Goal: Task Accomplishment & Management: Use online tool/utility

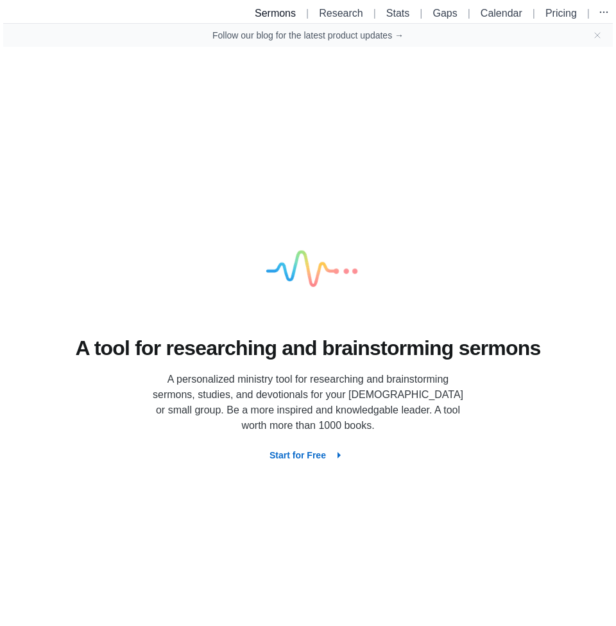
click at [275, 17] on link "Sermons" at bounding box center [275, 13] width 41 height 11
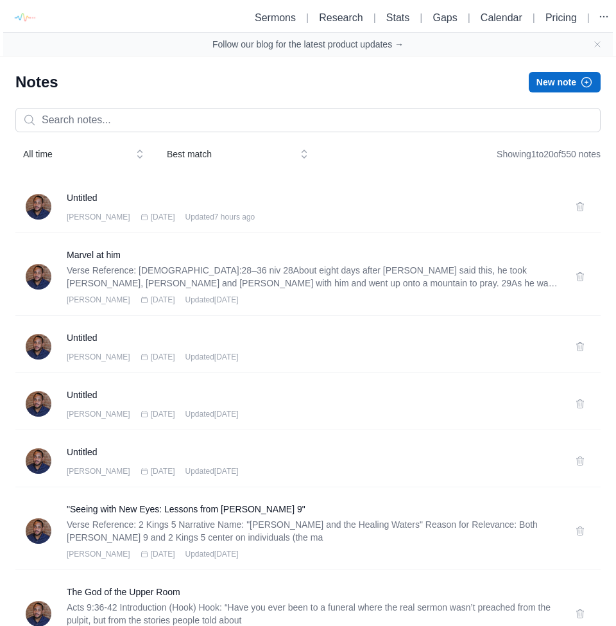
click at [563, 87] on button "New note" at bounding box center [565, 82] width 72 height 21
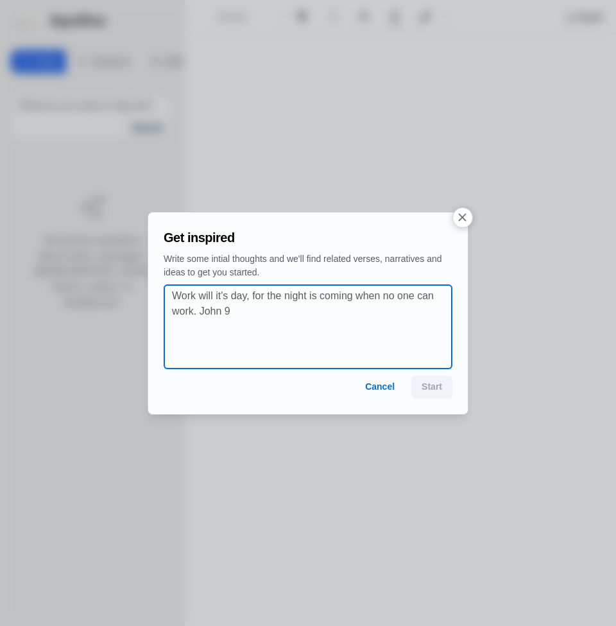
click at [265, 310] on textarea at bounding box center [312, 326] width 280 height 77
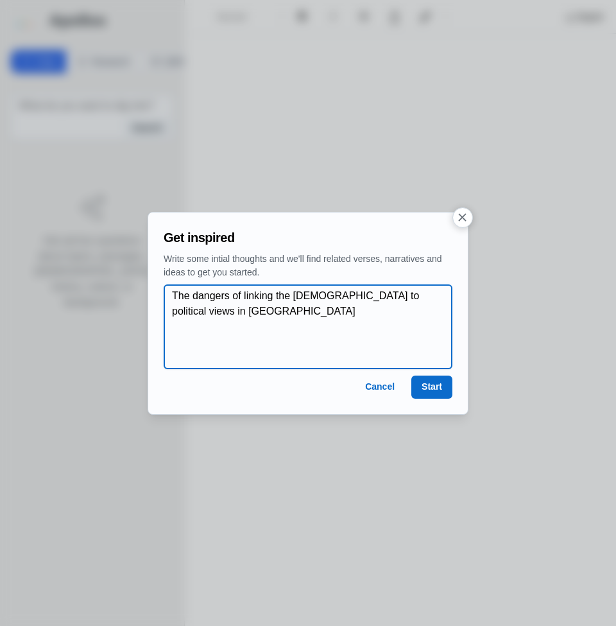
type textarea "The dangers of linking the [DEMOGRAPHIC_DATA] to political views in [GEOGRAPHIC…"
click at [435, 384] on button "Start" at bounding box center [431, 386] width 41 height 23
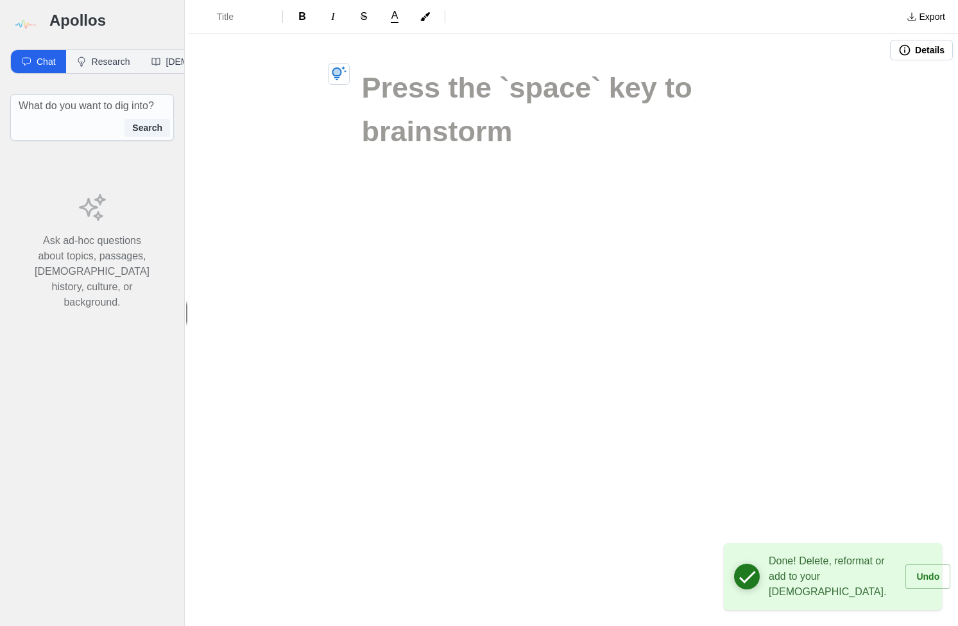
click at [615, 217] on div "Title B I S A Export Details" at bounding box center [574, 313] width 770 height 626
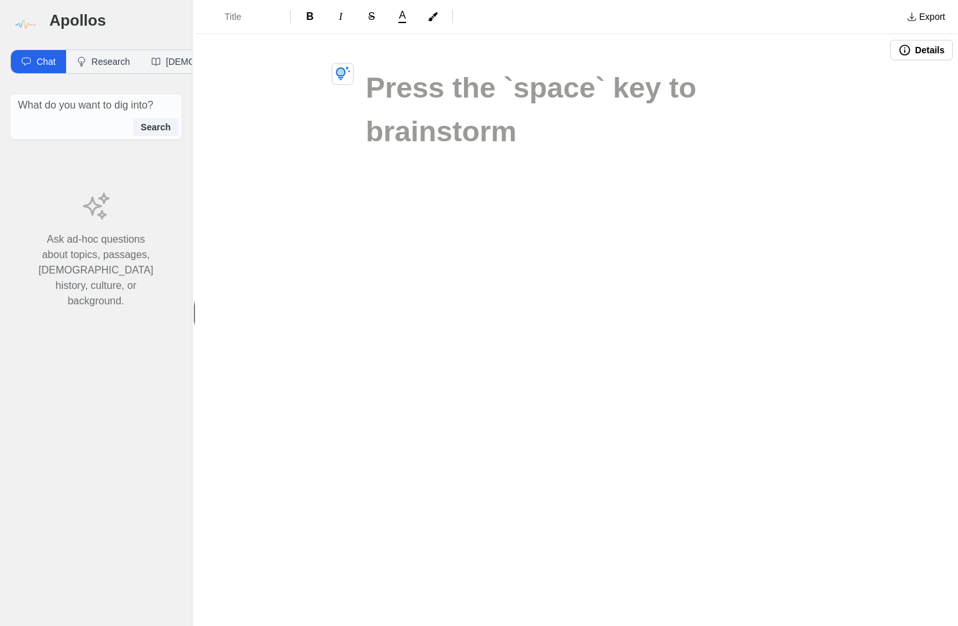
click at [424, 106] on h1 at bounding box center [578, 88] width 424 height 44
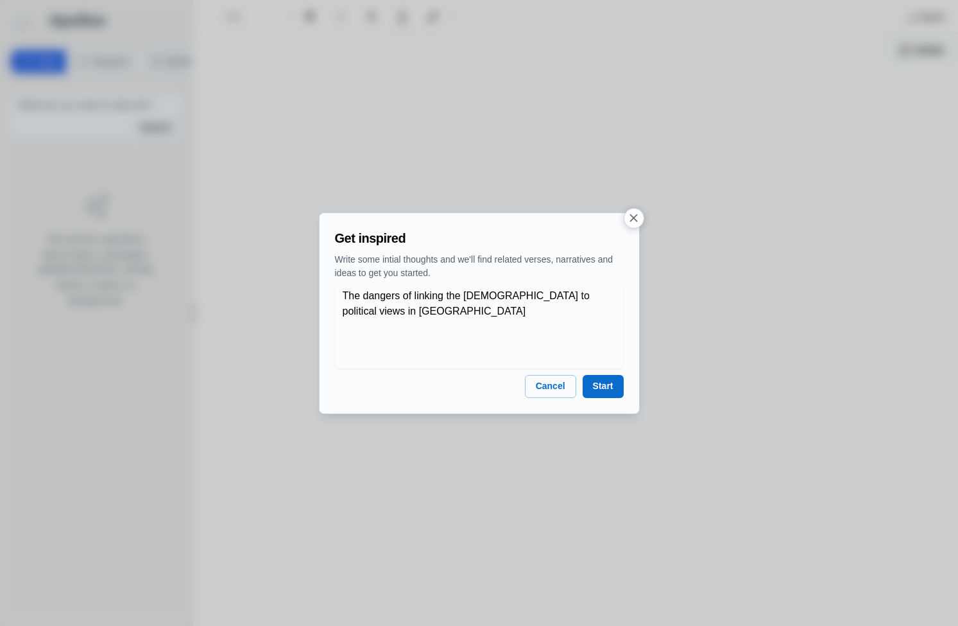
click at [609, 386] on button "Start" at bounding box center [603, 386] width 41 height 23
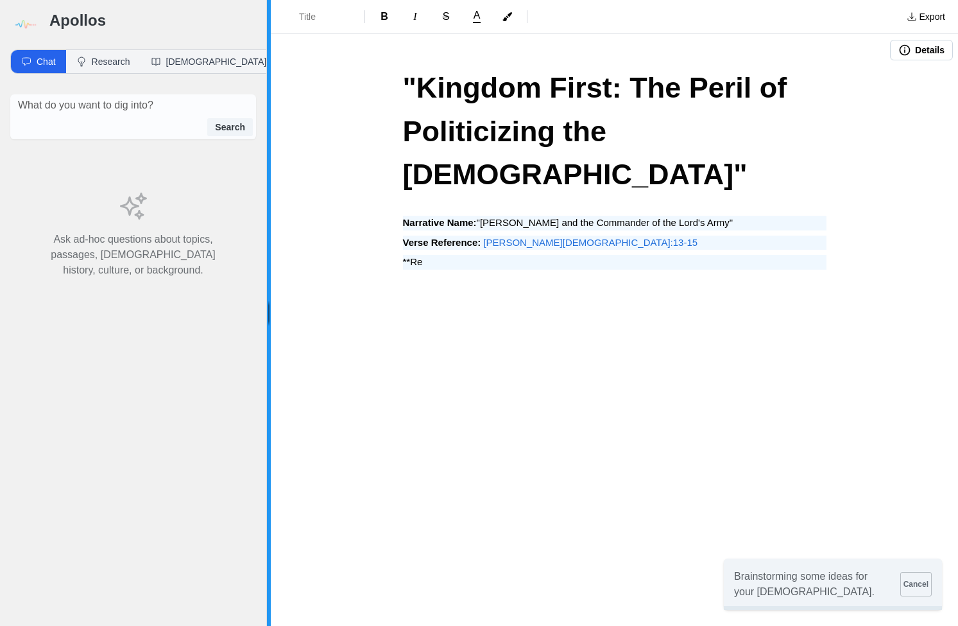
drag, startPoint x: 194, startPoint y: 309, endPoint x: 267, endPoint y: 314, distance: 72.7
click at [267, 314] on div at bounding box center [269, 313] width 4 height 626
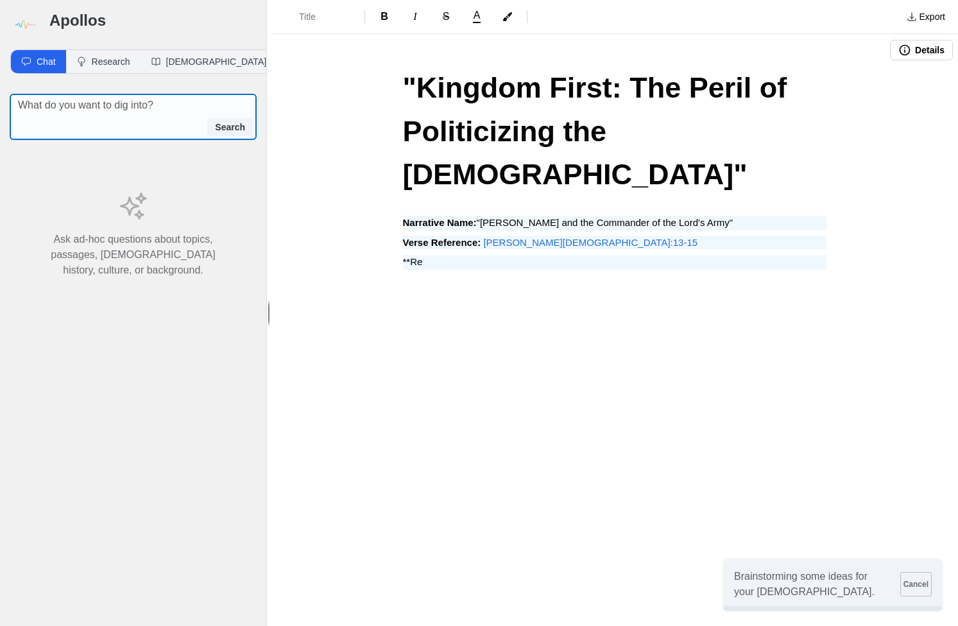
click at [57, 111] on textarea at bounding box center [137, 105] width 238 height 15
type textarea "I want to [DEMOGRAPHIC_DATA] about the"
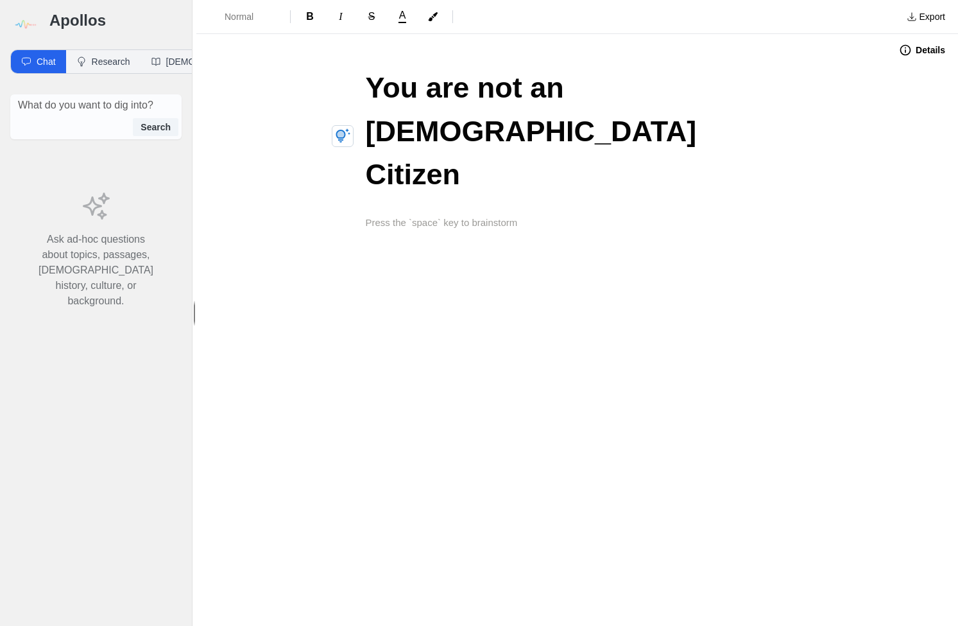
click at [610, 97] on span "You are not an American Citizen" at bounding box center [535, 130] width 339 height 119
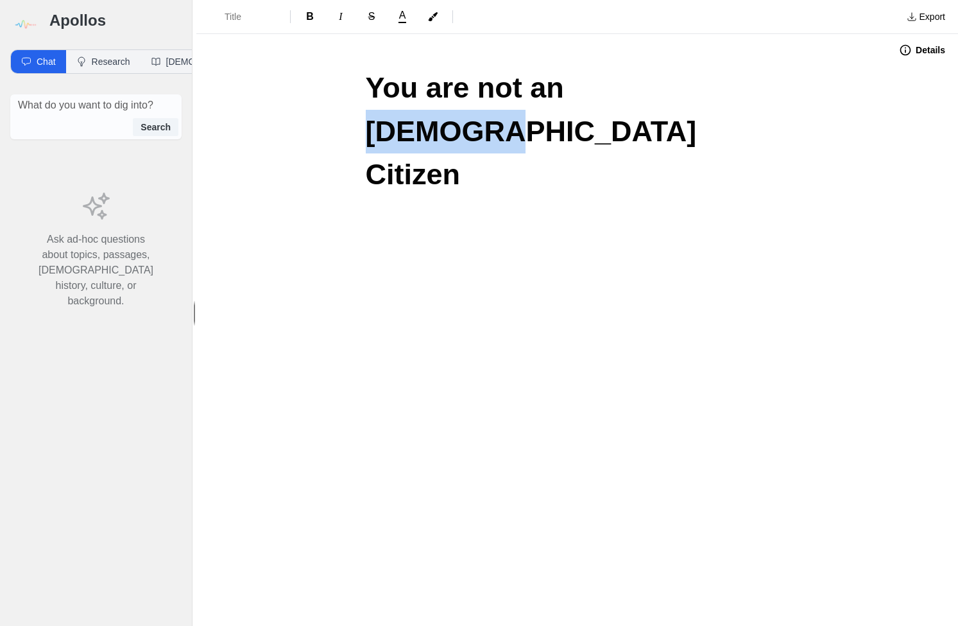
click at [610, 97] on span "You are not an American Citizen" at bounding box center [535, 130] width 339 height 119
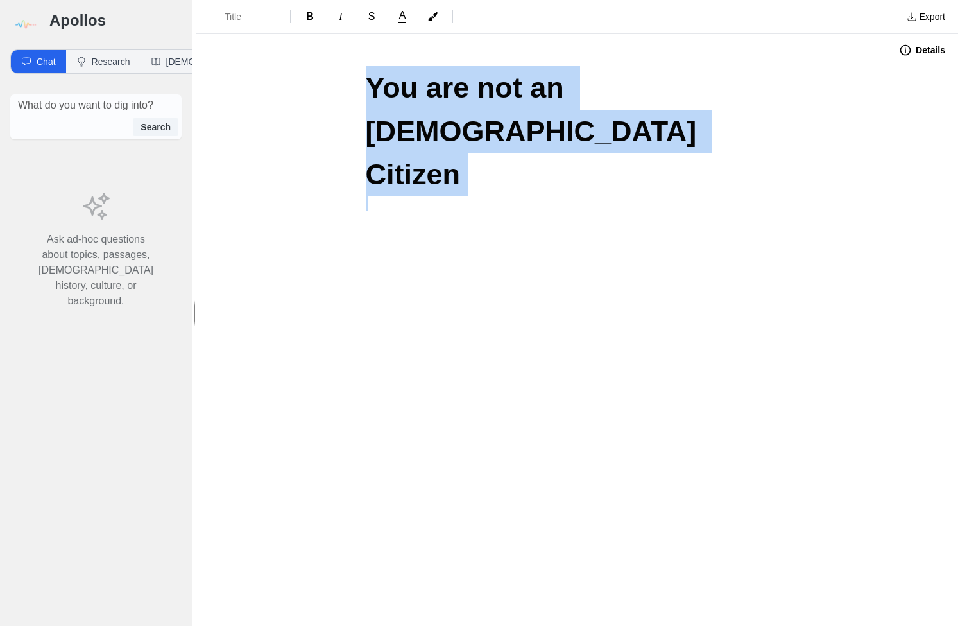
click at [610, 97] on span "You are not an American Citizen" at bounding box center [535, 130] width 339 height 119
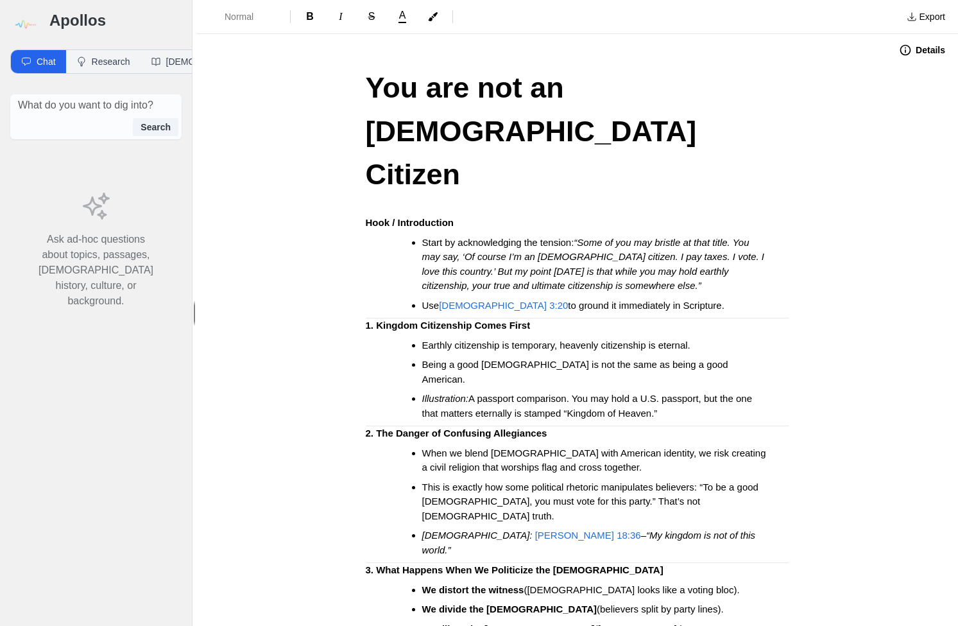
click at [364, 236] on div "You are not an American Citizen Hook / Introduction Start by acknowledging the …" at bounding box center [577, 614] width 513 height 1097
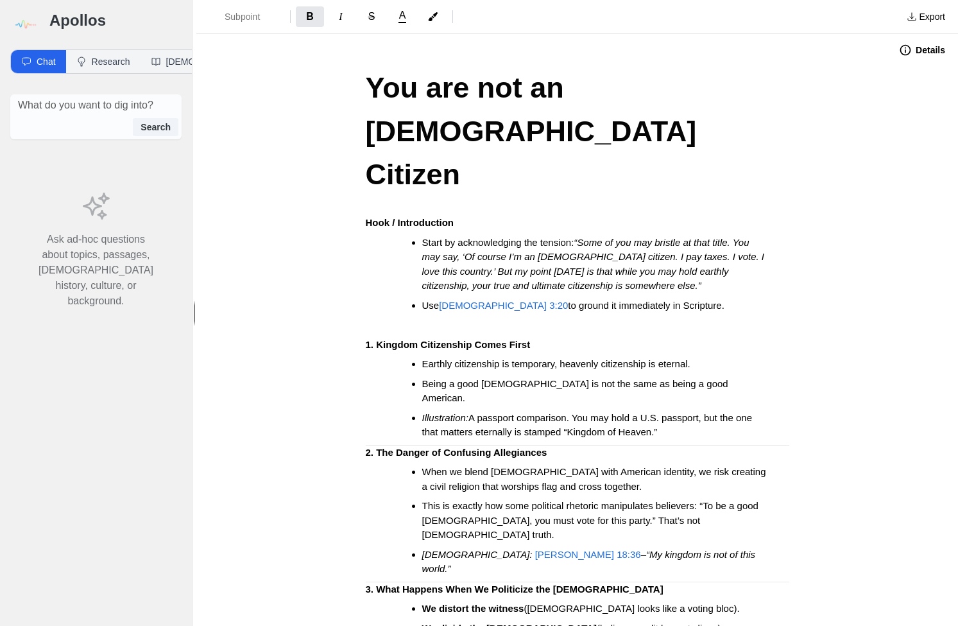
click at [366, 447] on strong "2. The Danger of Confusing Allegiances" at bounding box center [457, 452] width 182 height 11
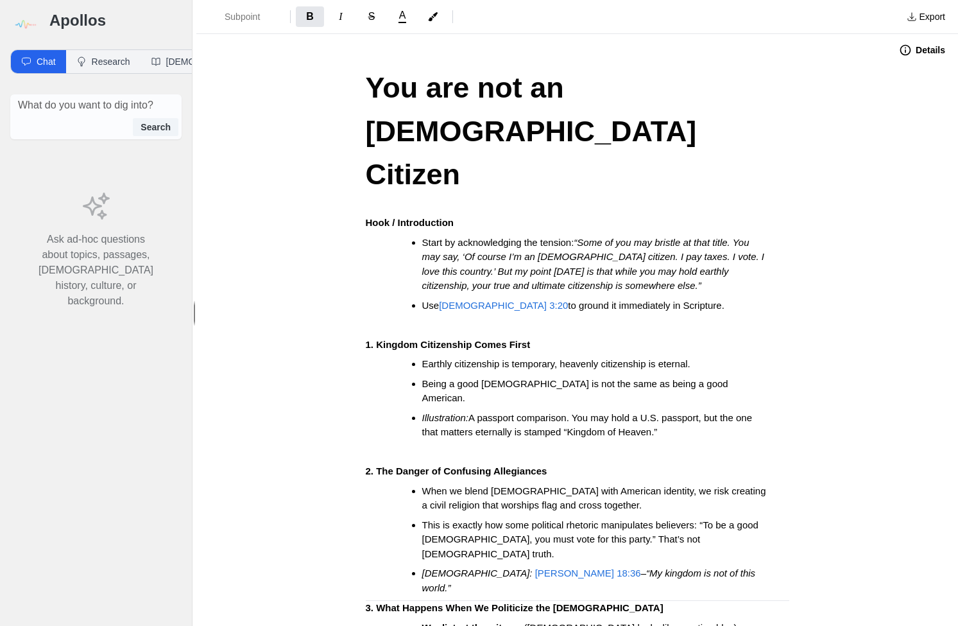
click at [365, 475] on div "You are not an American Citizen Hook / Introduction Start by acknowledging the …" at bounding box center [577, 633] width 513 height 1135
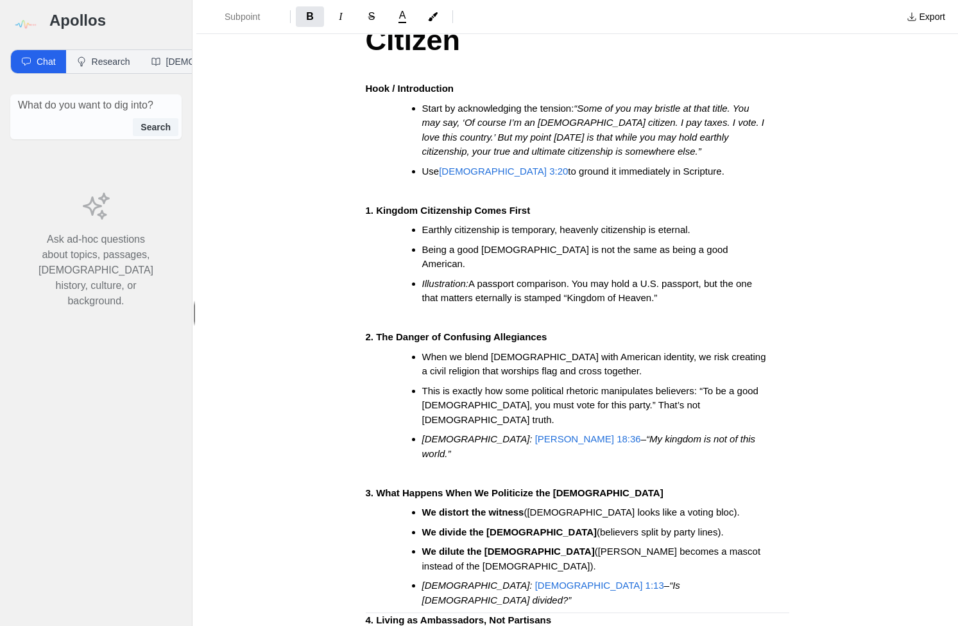
scroll to position [245, 0]
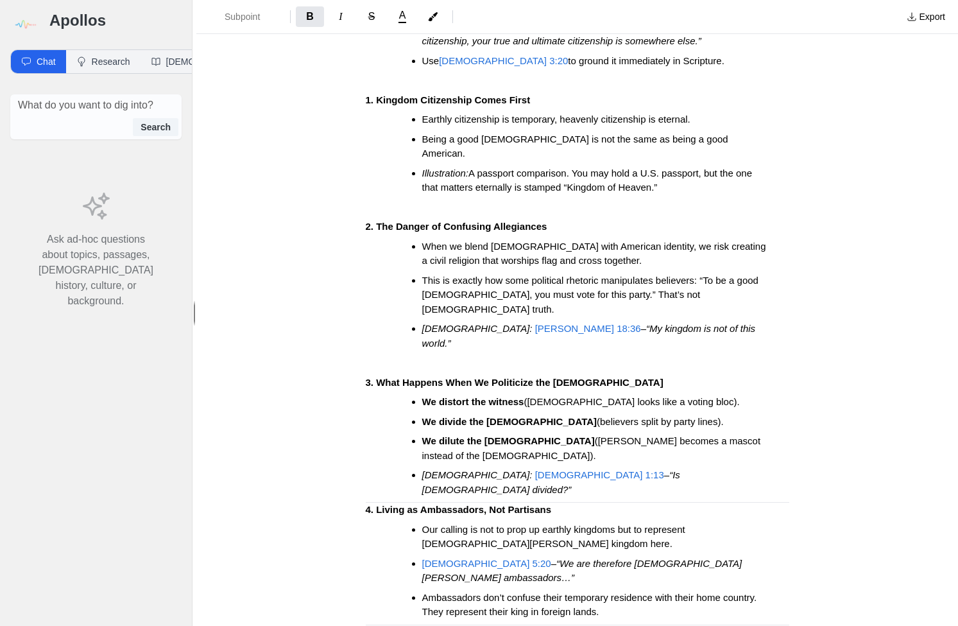
click at [366, 504] on strong "4. Living as Ambassadors, Not Partisans" at bounding box center [459, 509] width 186 height 11
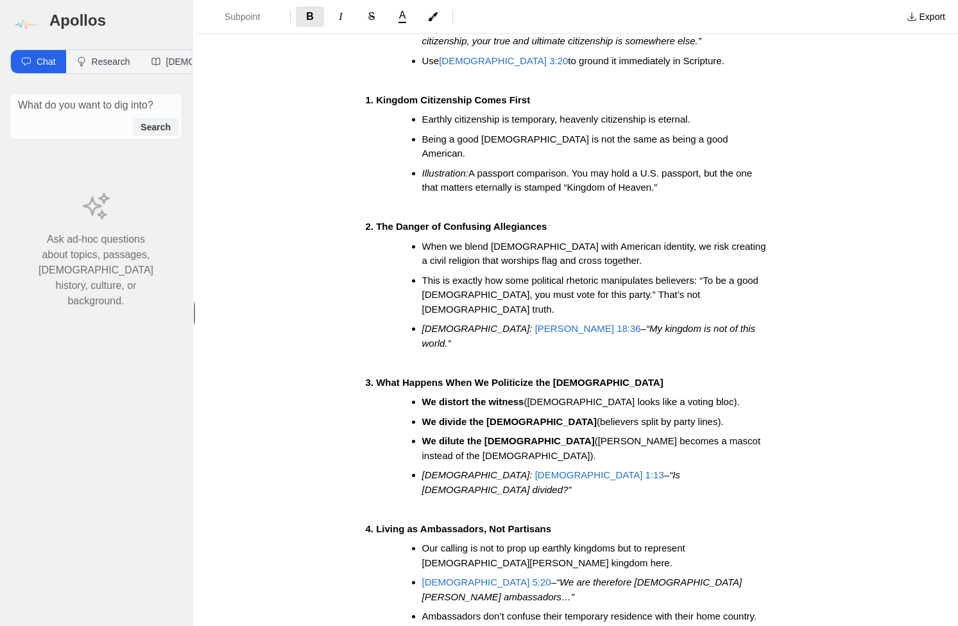
click at [365, 582] on div "You are not an American Citizen Hook / Introduction Start by acknowledging the …" at bounding box center [577, 417] width 513 height 1191
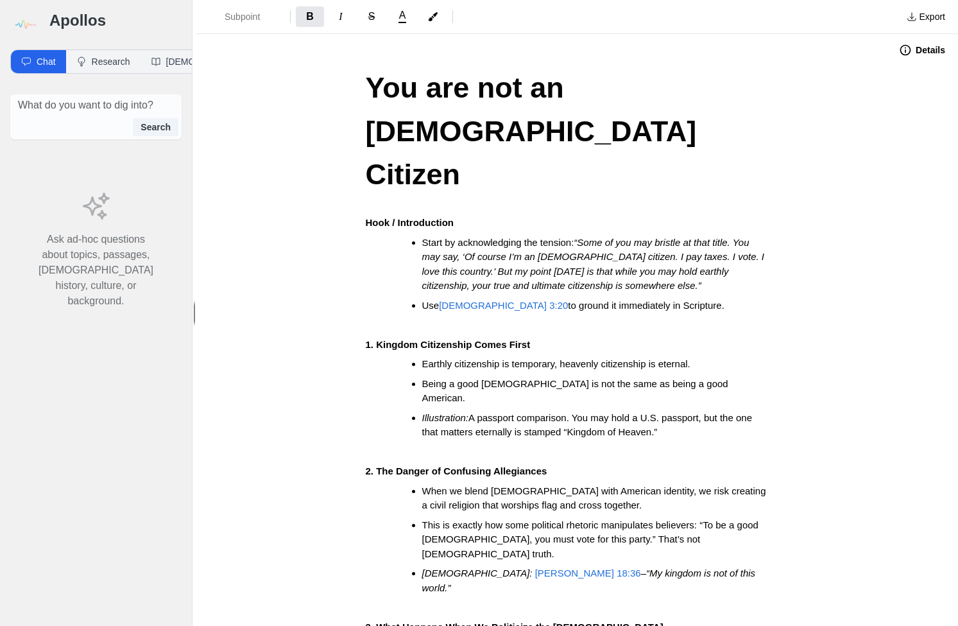
scroll to position [0, 0]
click at [397, 217] on strong "Hook / Introduction" at bounding box center [410, 222] width 88 height 11
click at [244, 22] on span "Subpoint" at bounding box center [247, 16] width 45 height 13
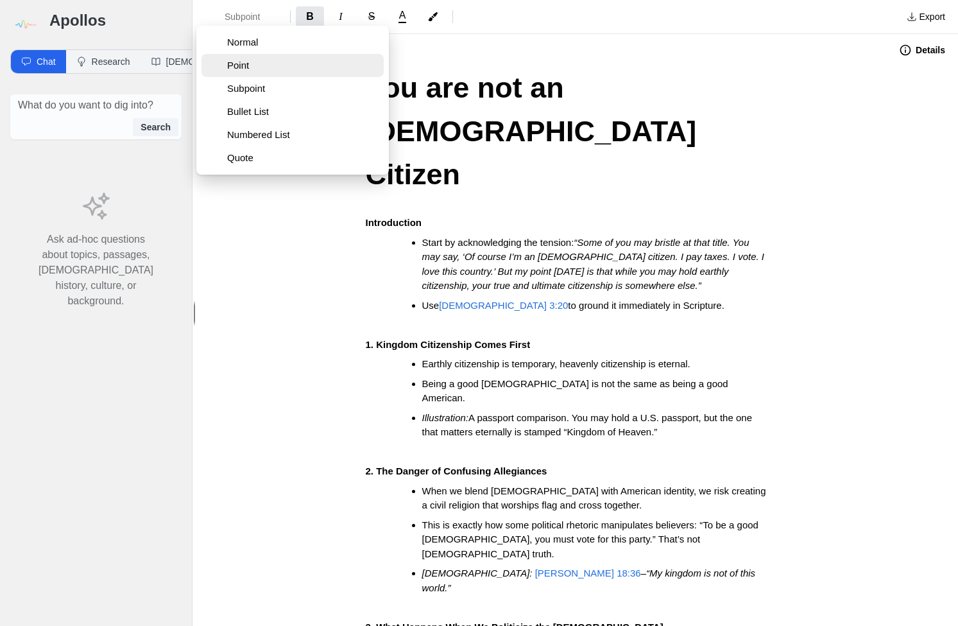
click at [257, 58] on button "Point" at bounding box center [293, 65] width 182 height 23
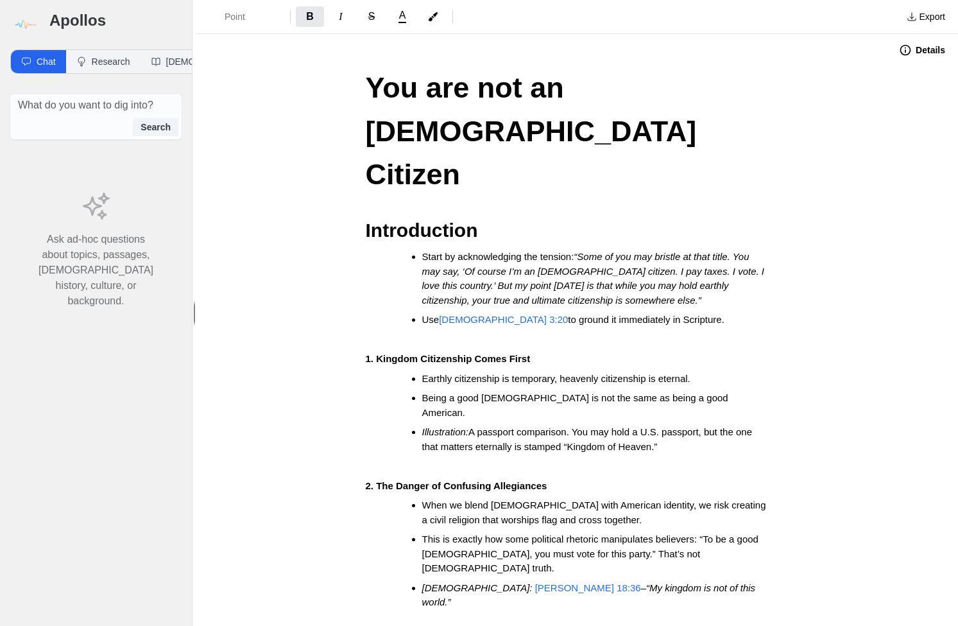
click at [488, 216] on h2 "Introduction" at bounding box center [578, 230] width 424 height 29
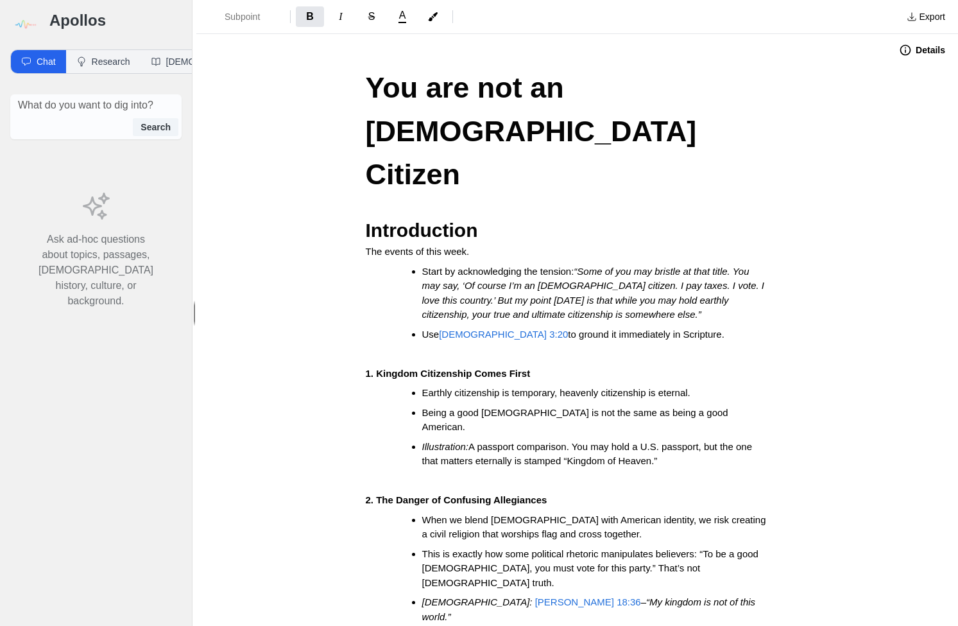
click at [532, 366] on h3 "1. Kingdom Citizenship Comes First" at bounding box center [578, 373] width 424 height 15
click at [241, 17] on span "Subpoint" at bounding box center [247, 16] width 45 height 13
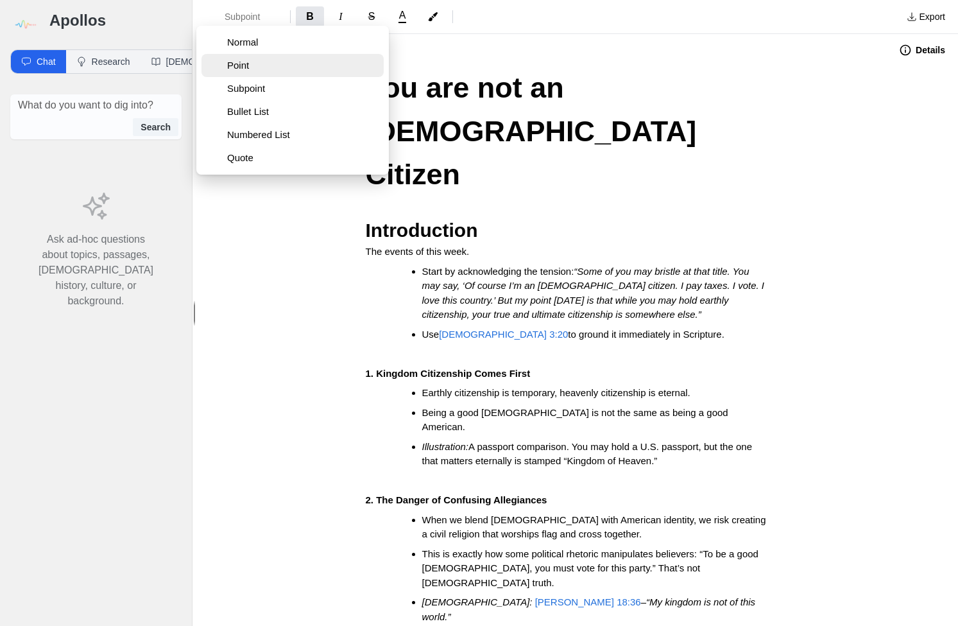
click at [257, 64] on span "Point" at bounding box center [302, 65] width 151 height 13
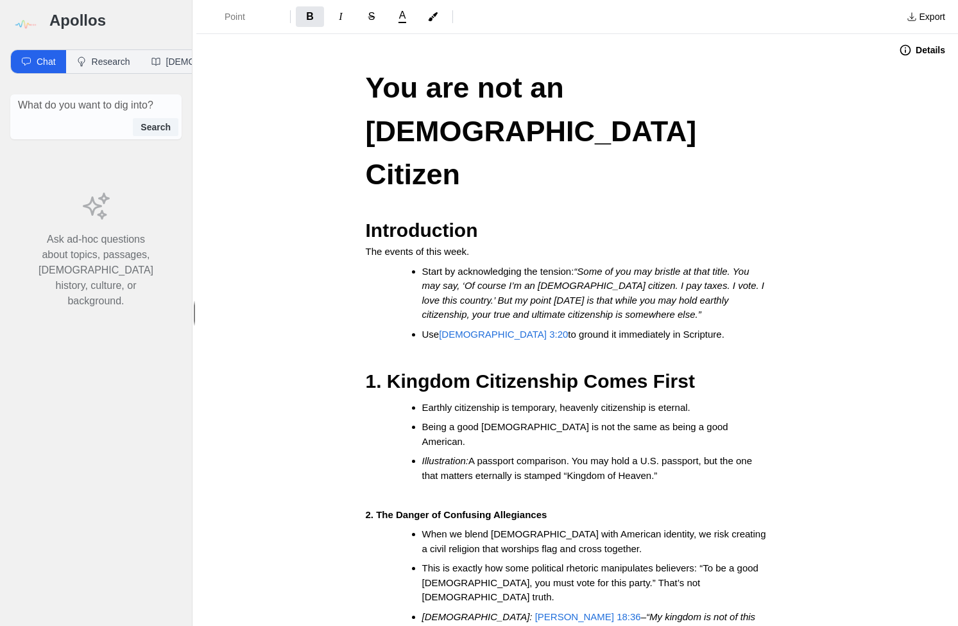
click at [498, 245] on p "The events of this week." at bounding box center [578, 252] width 424 height 15
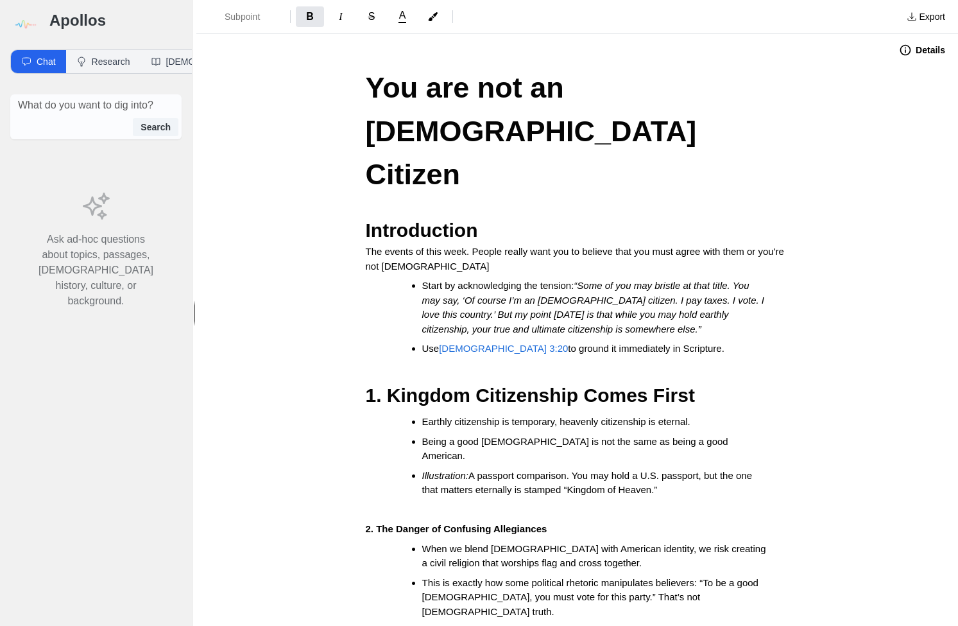
click at [486, 523] on strong "2. The Danger of Confusing Allegiances" at bounding box center [457, 528] width 182 height 11
click at [240, 23] on button "Subpoint" at bounding box center [243, 16] width 83 height 23
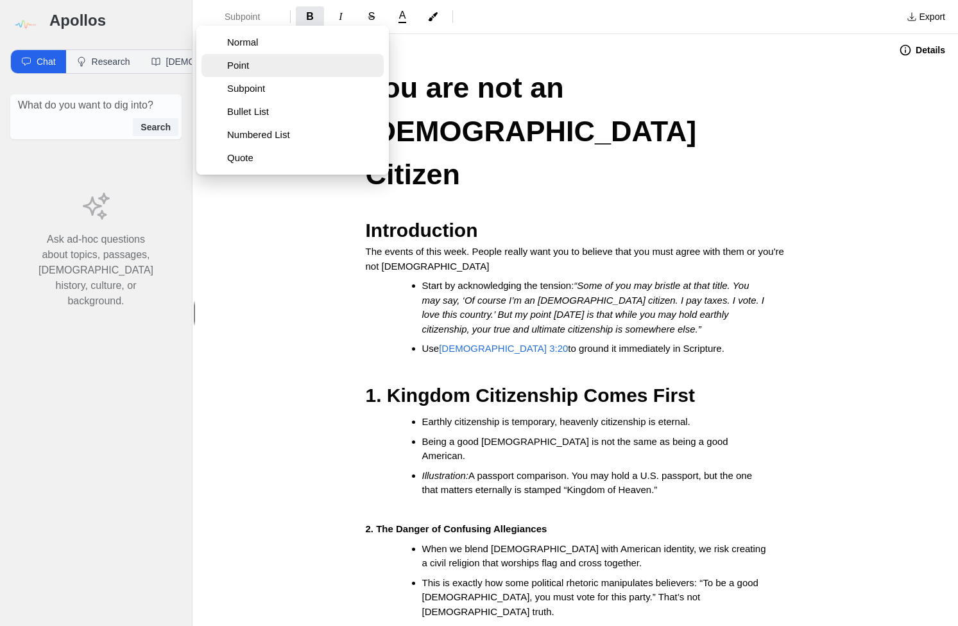
click at [245, 71] on span "Point" at bounding box center [302, 65] width 151 height 13
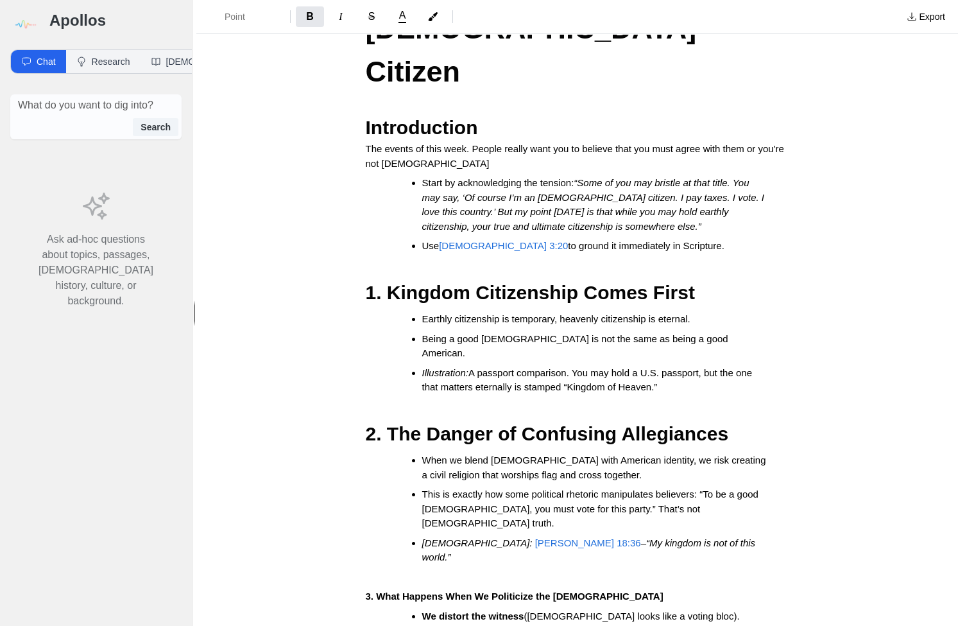
scroll to position [114, 0]
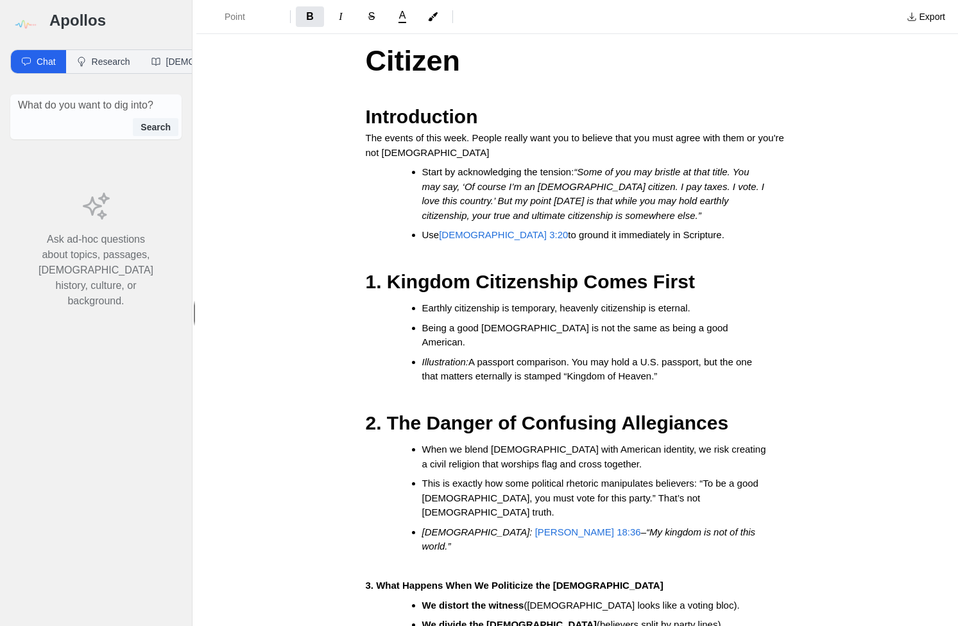
click at [379, 580] on strong "3. What Happens When We Politicize the Gospel" at bounding box center [515, 585] width 298 height 11
click at [260, 13] on span "Subpoint" at bounding box center [247, 16] width 45 height 13
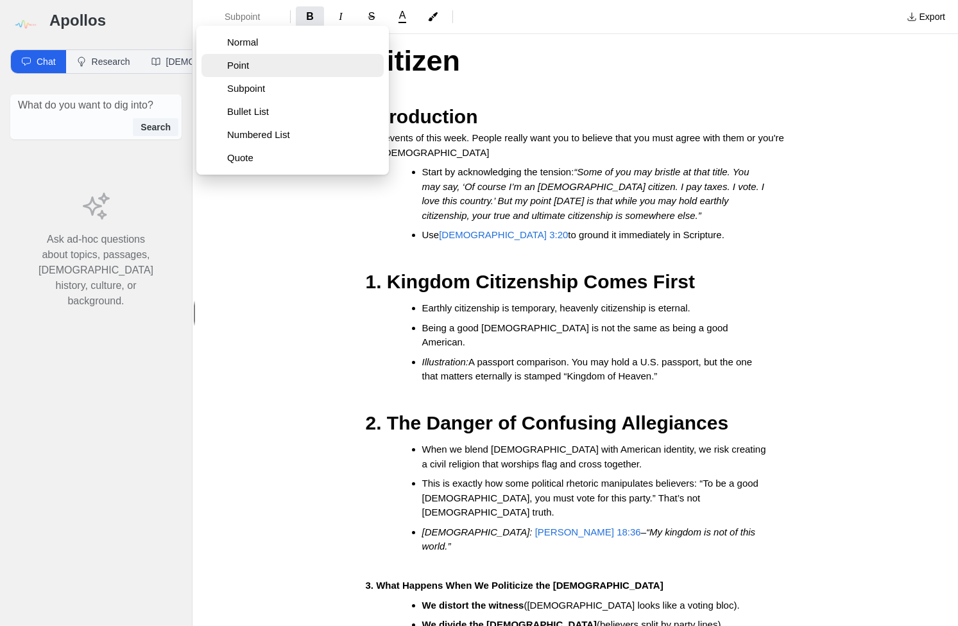
click at [253, 67] on span "Point" at bounding box center [302, 65] width 151 height 13
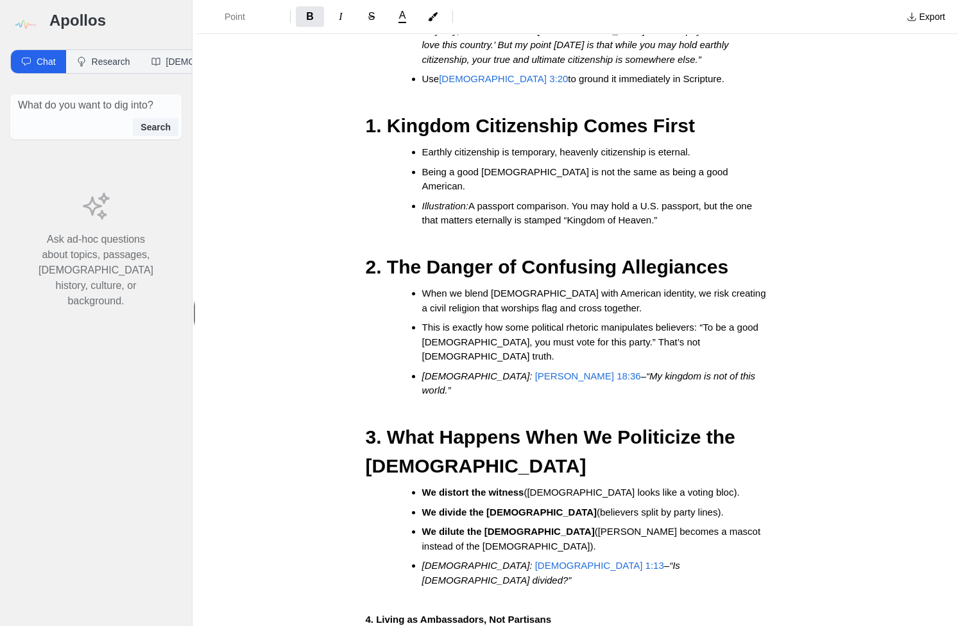
scroll to position [291, 0]
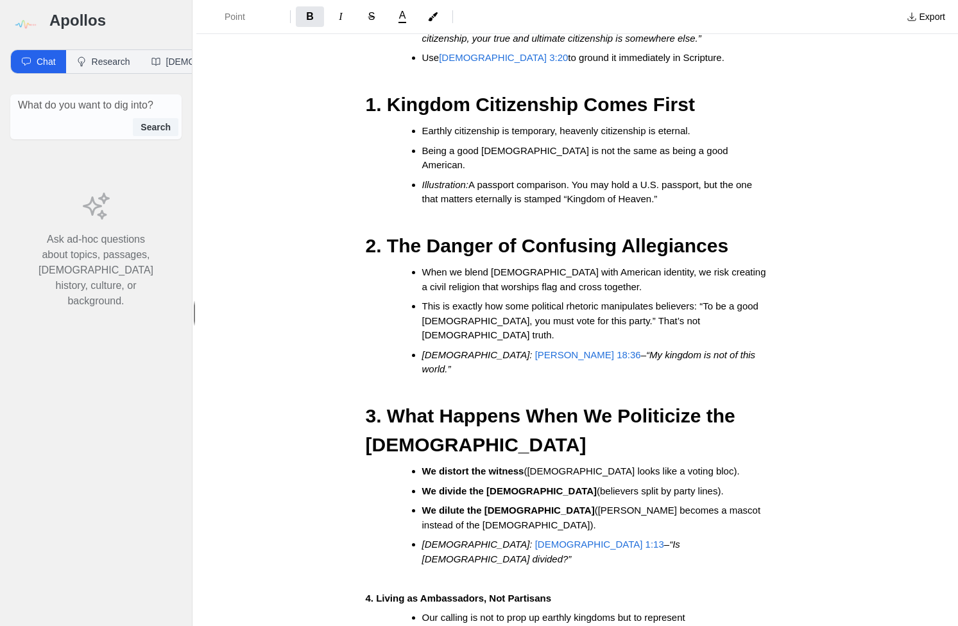
click at [370, 592] on strong "4. Living as Ambassadors, Not Partisans" at bounding box center [459, 597] width 186 height 11
click at [252, 26] on button "Subpoint" at bounding box center [243, 16] width 83 height 23
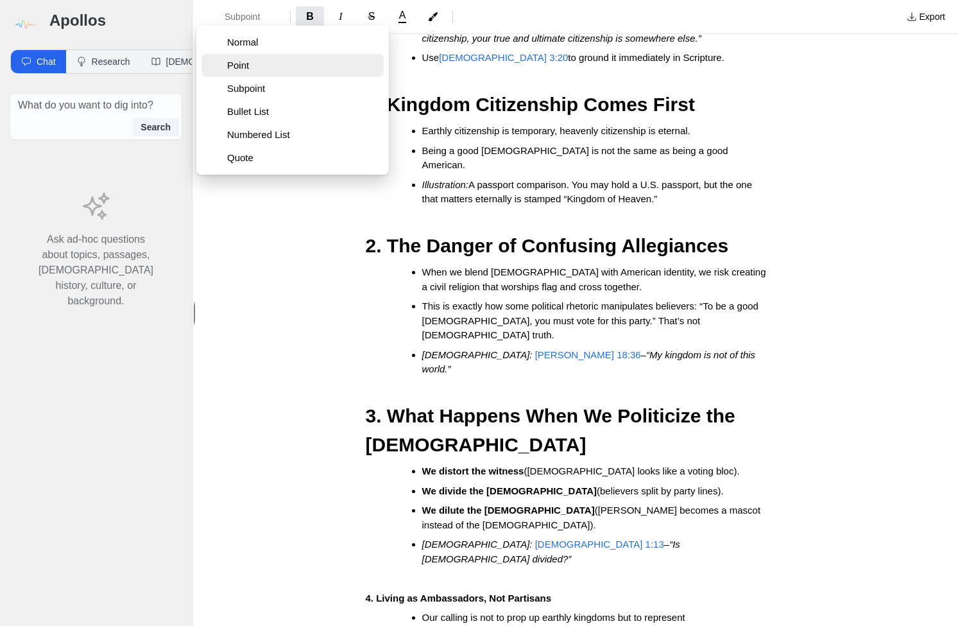
click at [252, 65] on span "Point" at bounding box center [302, 65] width 151 height 13
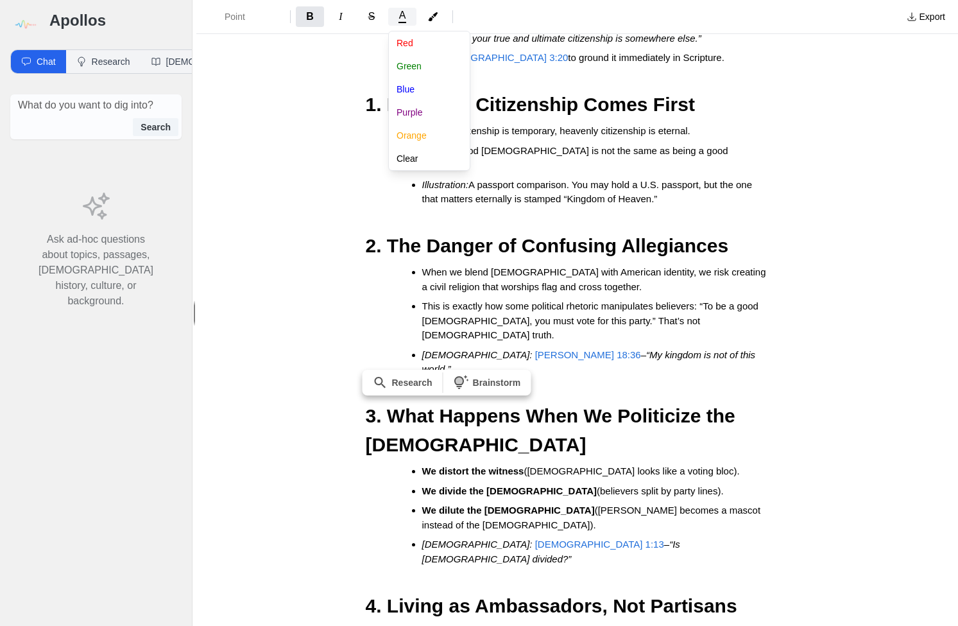
click at [394, 19] on button "A" at bounding box center [402, 17] width 28 height 18
click at [411, 93] on button "Blue" at bounding box center [437, 89] width 96 height 23
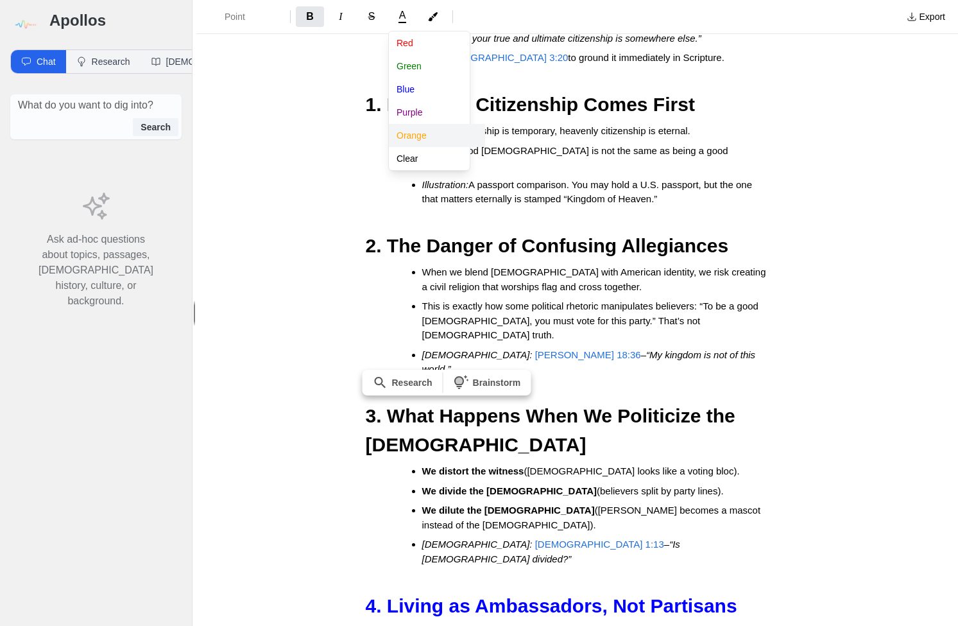
click at [409, 139] on button "Orange" at bounding box center [437, 135] width 96 height 23
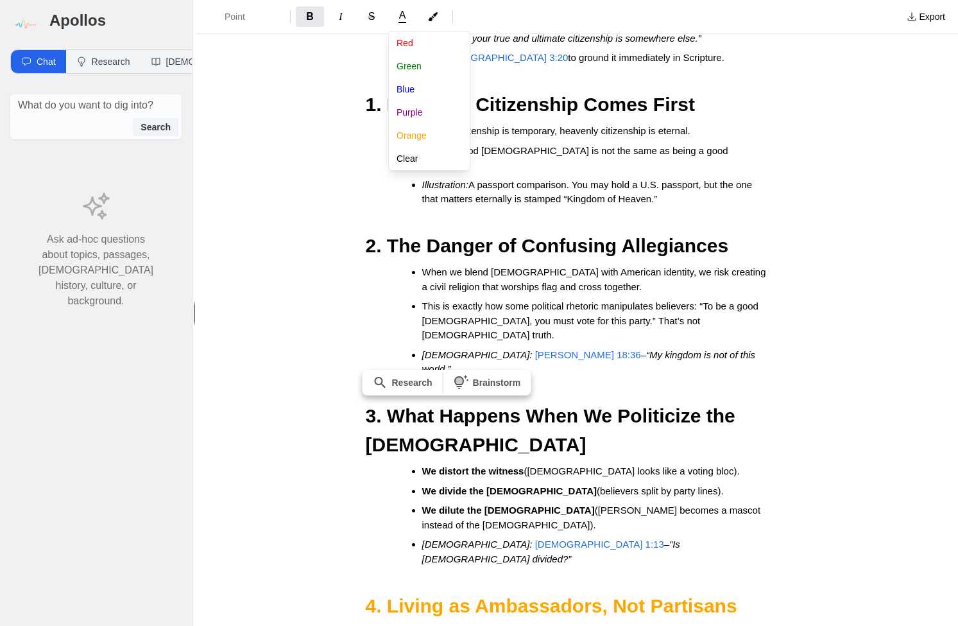
click at [534, 490] on div "Point B I S A Red Green Blue Purple Orange Clear Export Details You are not an …" at bounding box center [577, 313] width 762 height 626
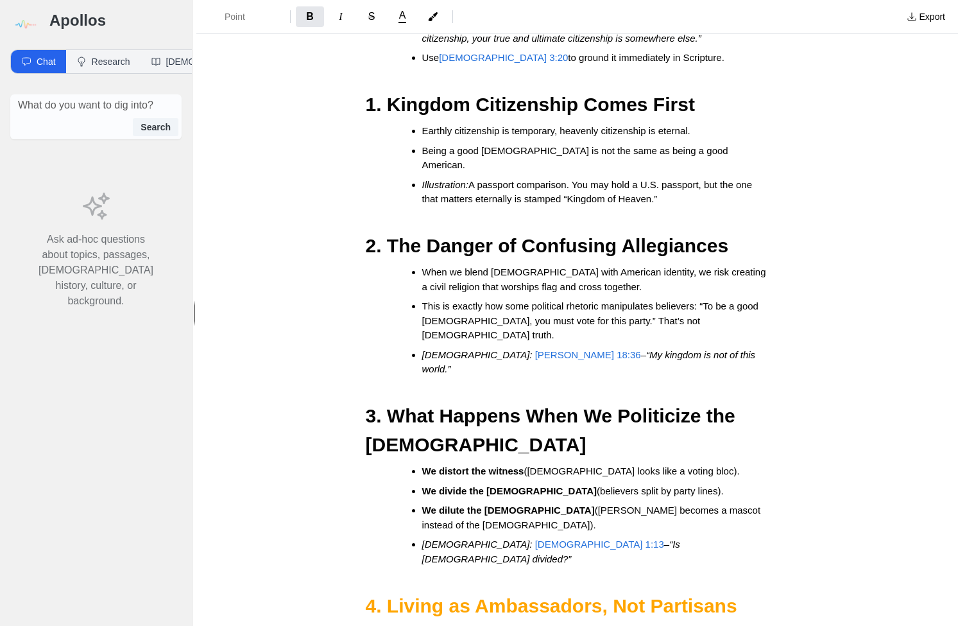
click at [743, 591] on h2 "4. Living as Ambassadors, Not Partisans" at bounding box center [578, 605] width 424 height 29
click at [538, 458] on button "Quote verse" at bounding box center [553, 455] width 99 height 23
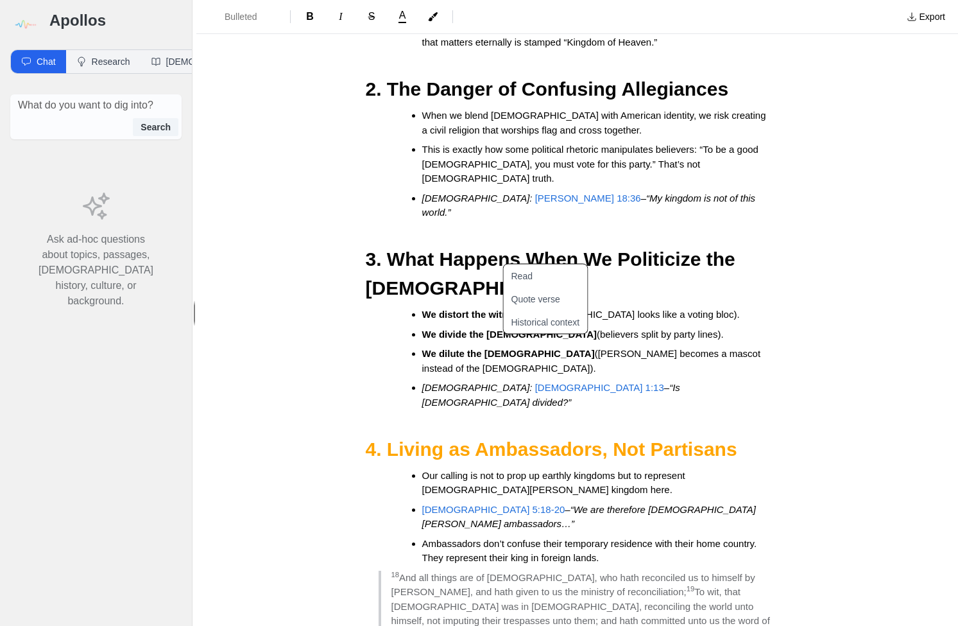
scroll to position [451, 0]
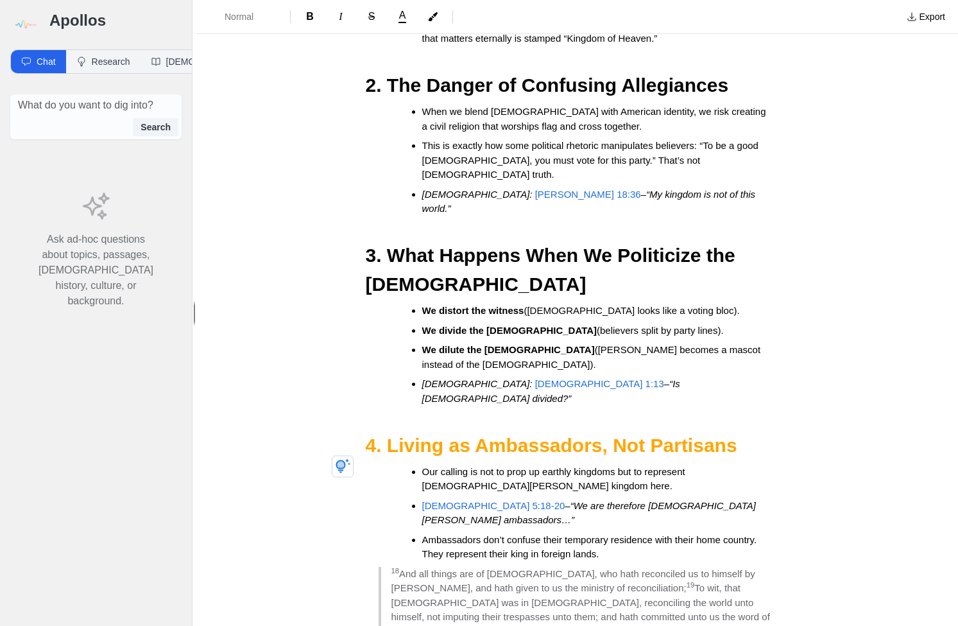
click at [750, 567] on blockquote "18 And all things are of God, who hath reconciled us to himself by Jesus Christ…" at bounding box center [584, 617] width 411 height 101
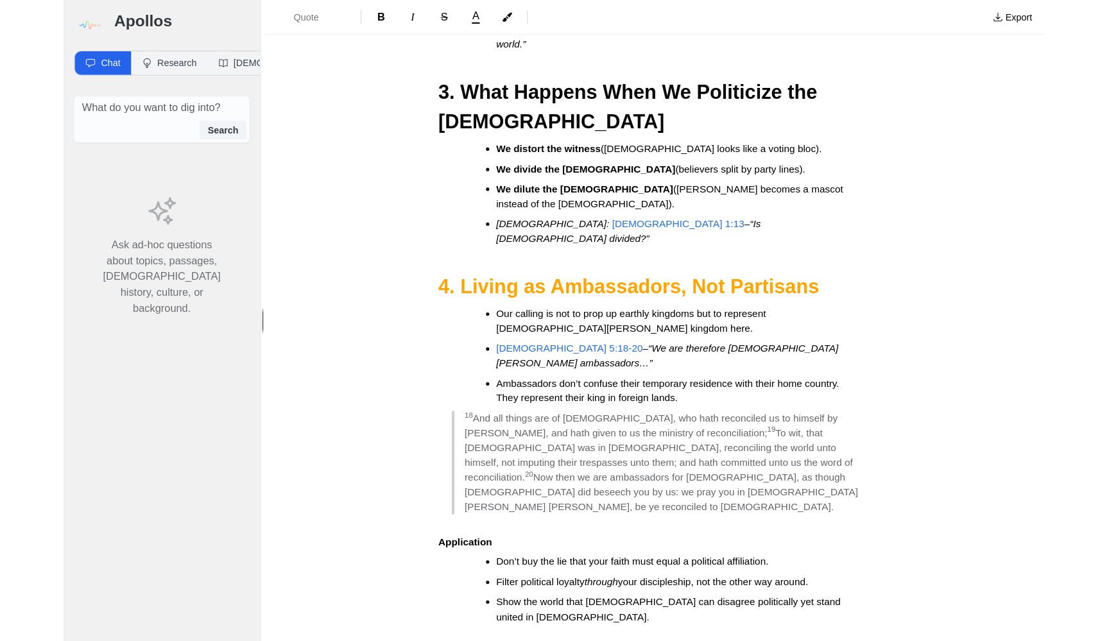
scroll to position [624, 0]
